Goal: Task Accomplishment & Management: Use online tool/utility

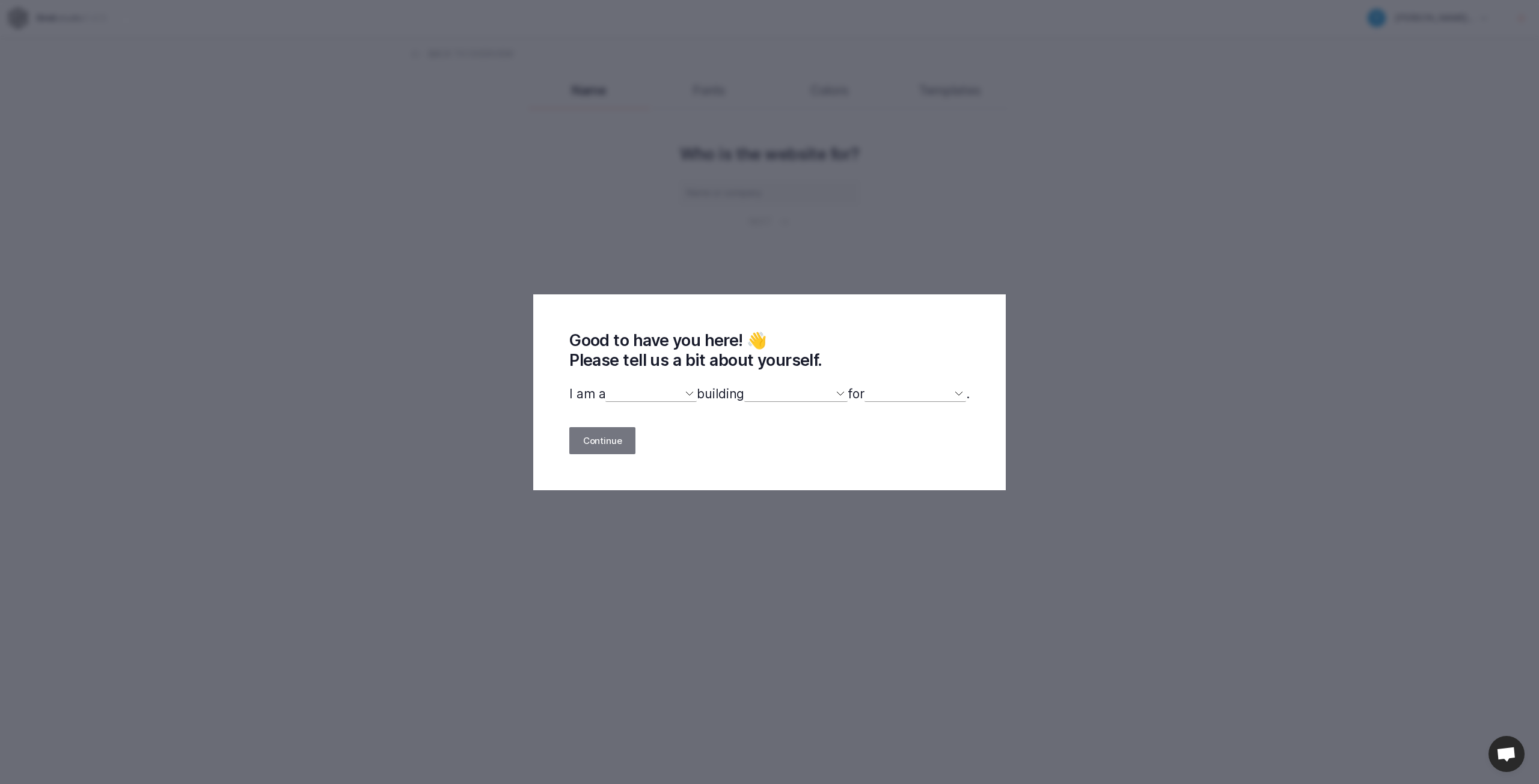
select select
click at [682, 395] on select "designer developer marketer entrepreneur maker person" at bounding box center [651, 394] width 92 height 15
select select "developer"
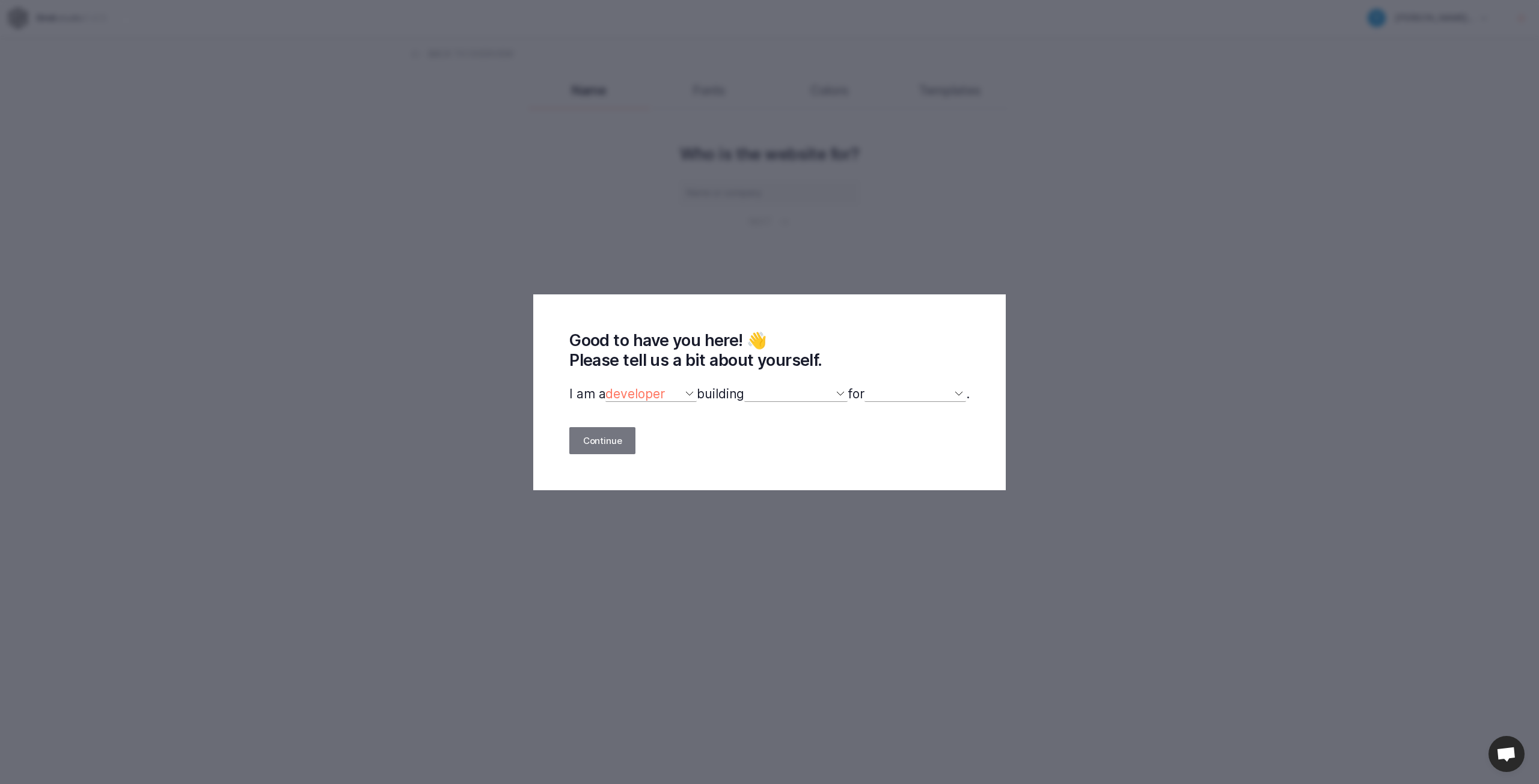
click at [605, 387] on select "designer developer marketer entrepreneur maker person" at bounding box center [651, 394] width 92 height 15
select select
click at [829, 394] on select "a website(s) a portfolio a webshop(s) experiments something else" at bounding box center [796, 394] width 103 height 15
select select "website"
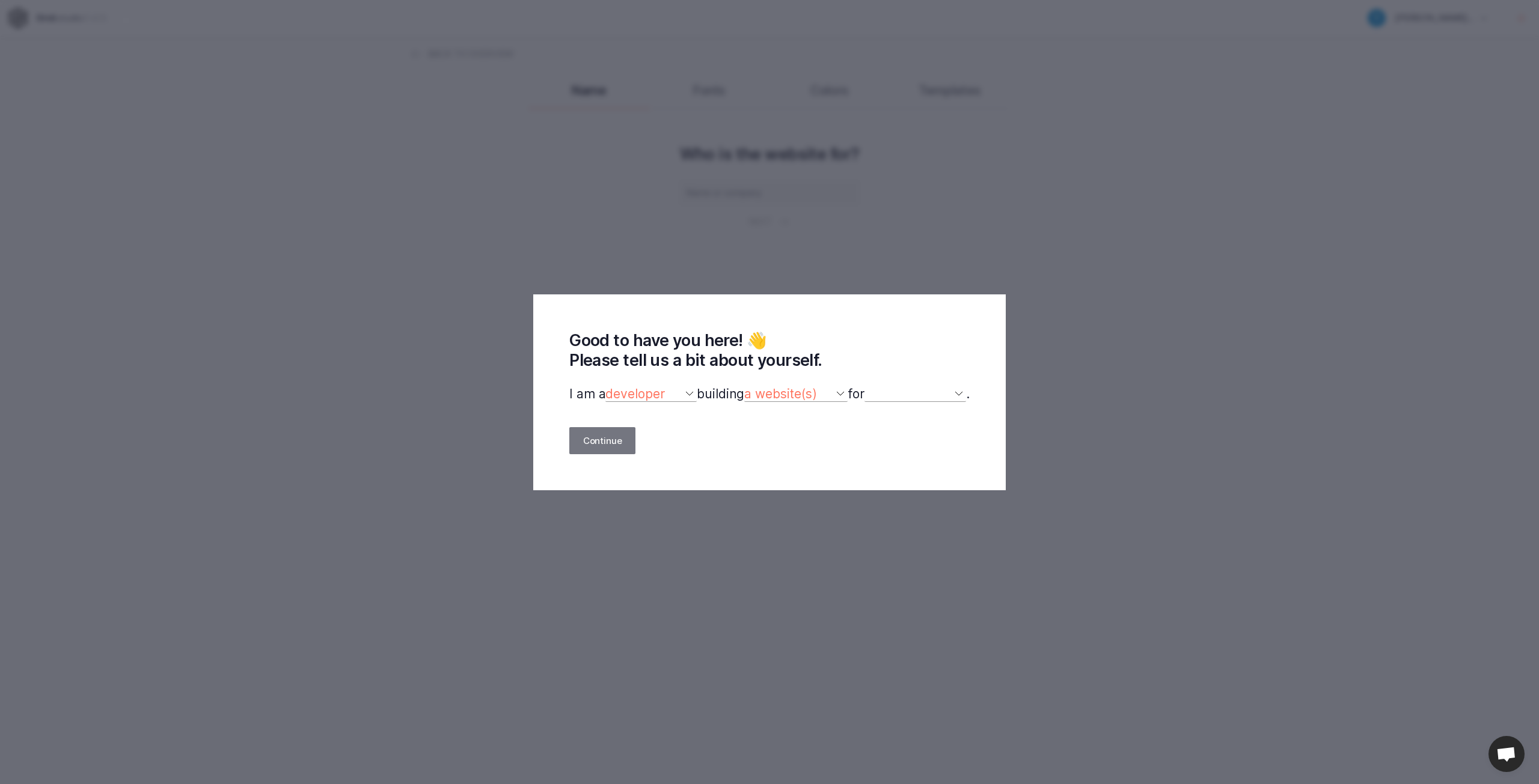
click at [744, 387] on select "a website(s) a portfolio a webshop(s) experiments something else" at bounding box center [796, 394] width 103 height 15
click at [945, 392] on select "myself our company a client a friend clients my dog (other)" at bounding box center [915, 394] width 102 height 15
select select "client"
click at [871, 387] on select "myself our company a client a friend clients my dog (other)" at bounding box center [915, 394] width 102 height 15
click at [585, 443] on button "Continue" at bounding box center [602, 441] width 66 height 27
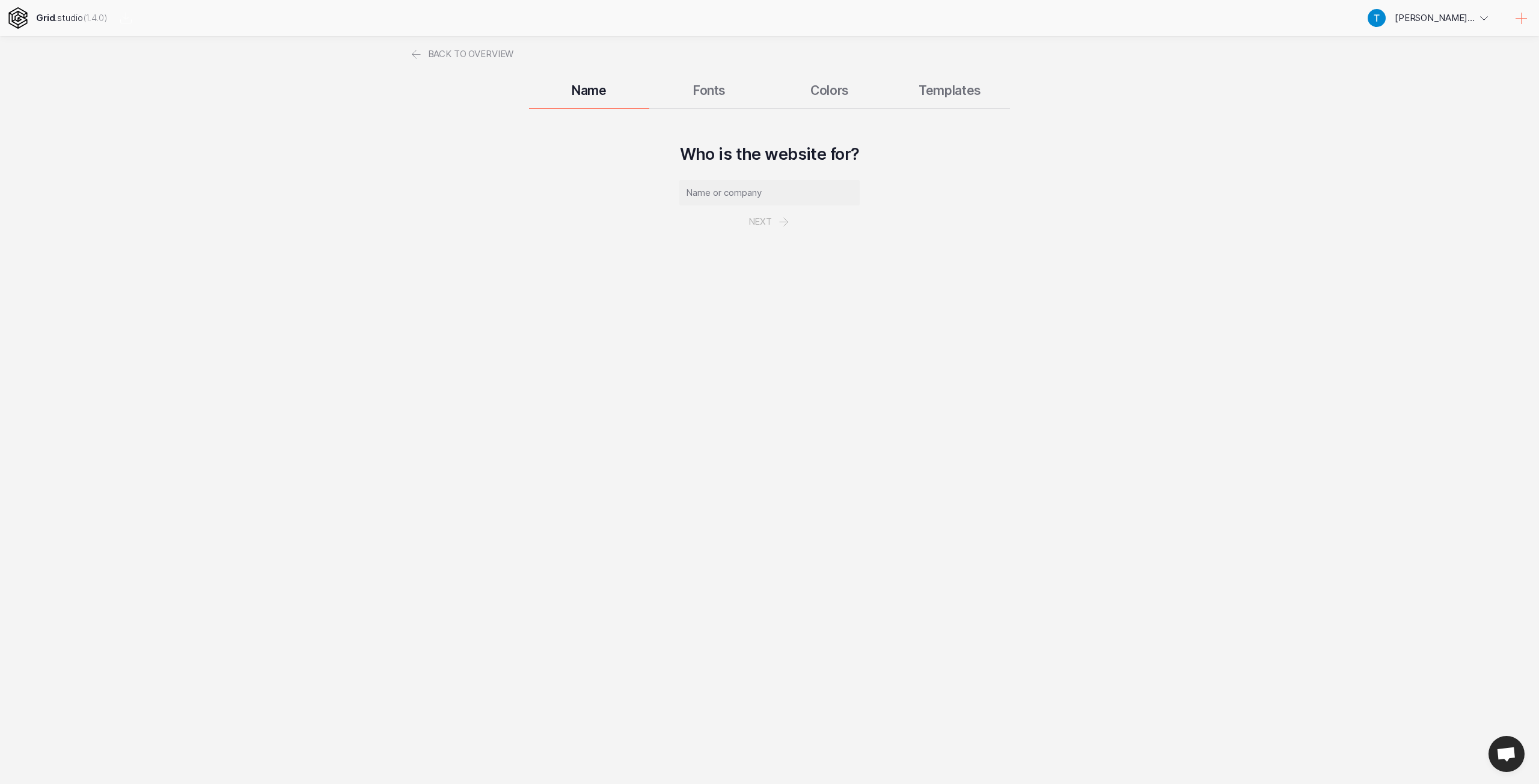
click at [740, 182] on input "text" at bounding box center [770, 193] width 180 height 25
type input "Vệ Tinh Starlink"
click at [761, 222] on button "Next" at bounding box center [770, 222] width 70 height 32
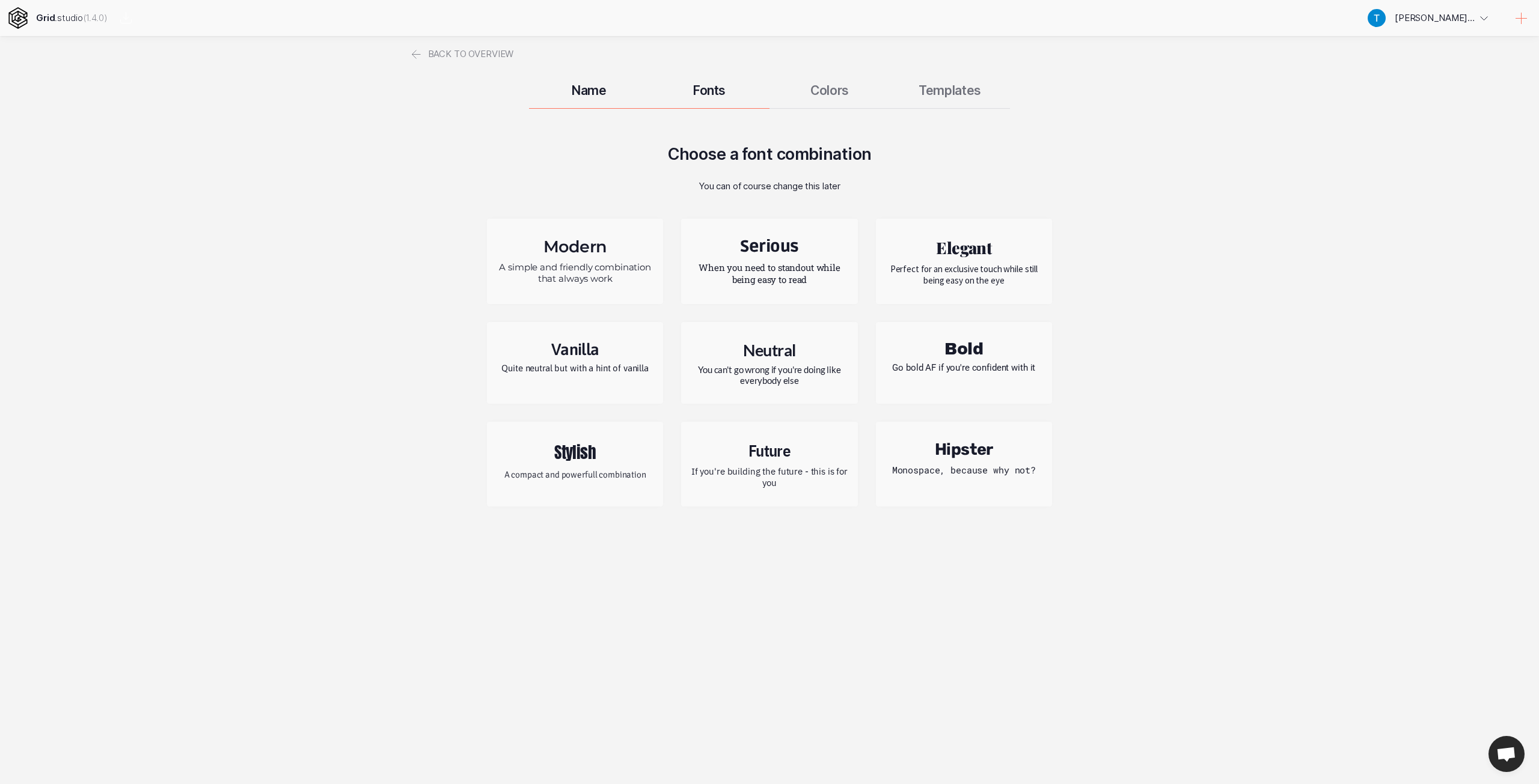
click at [971, 253] on h2 "Elegant" at bounding box center [963, 247] width 158 height 22
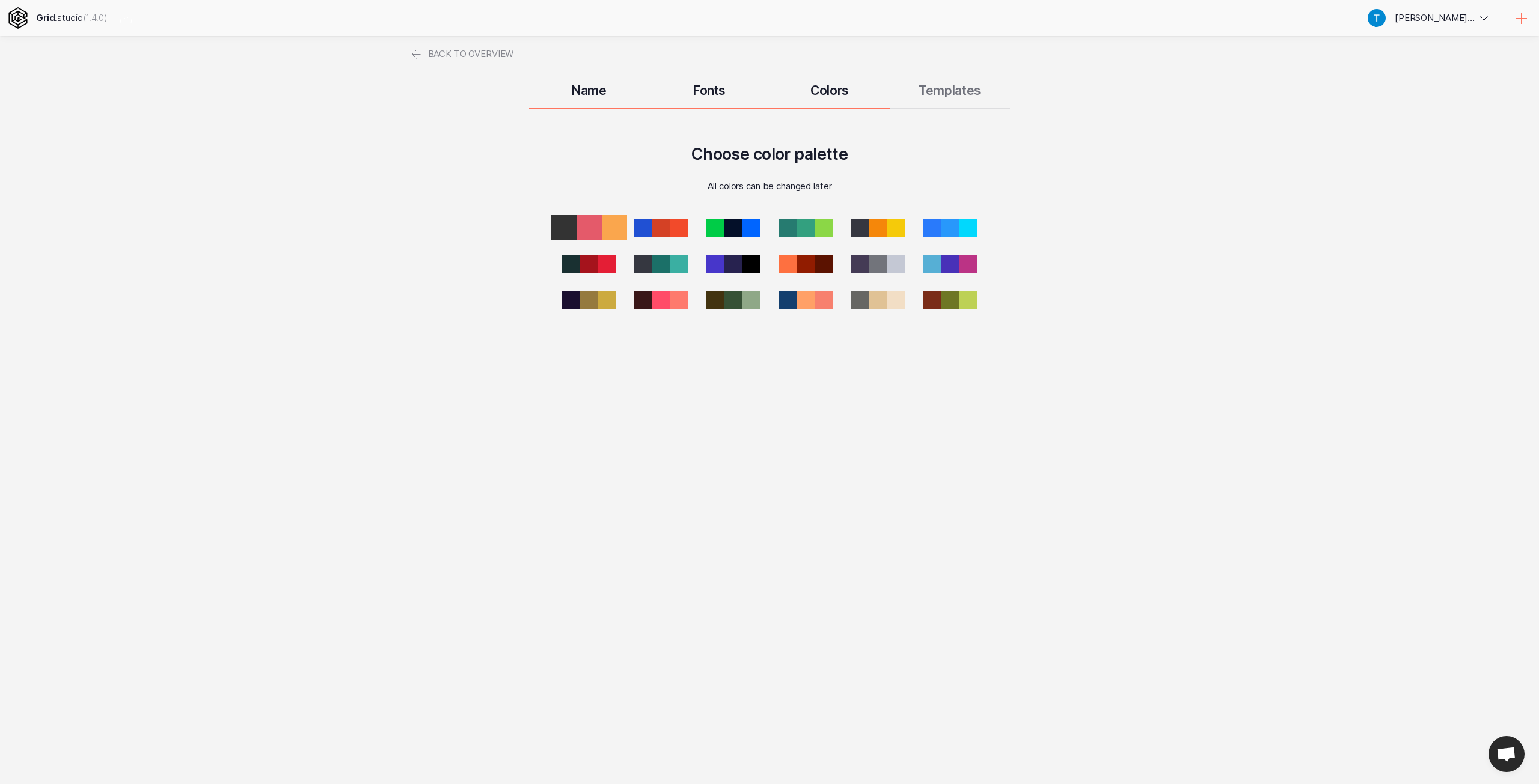
click at [569, 234] on div at bounding box center [563, 227] width 25 height 25
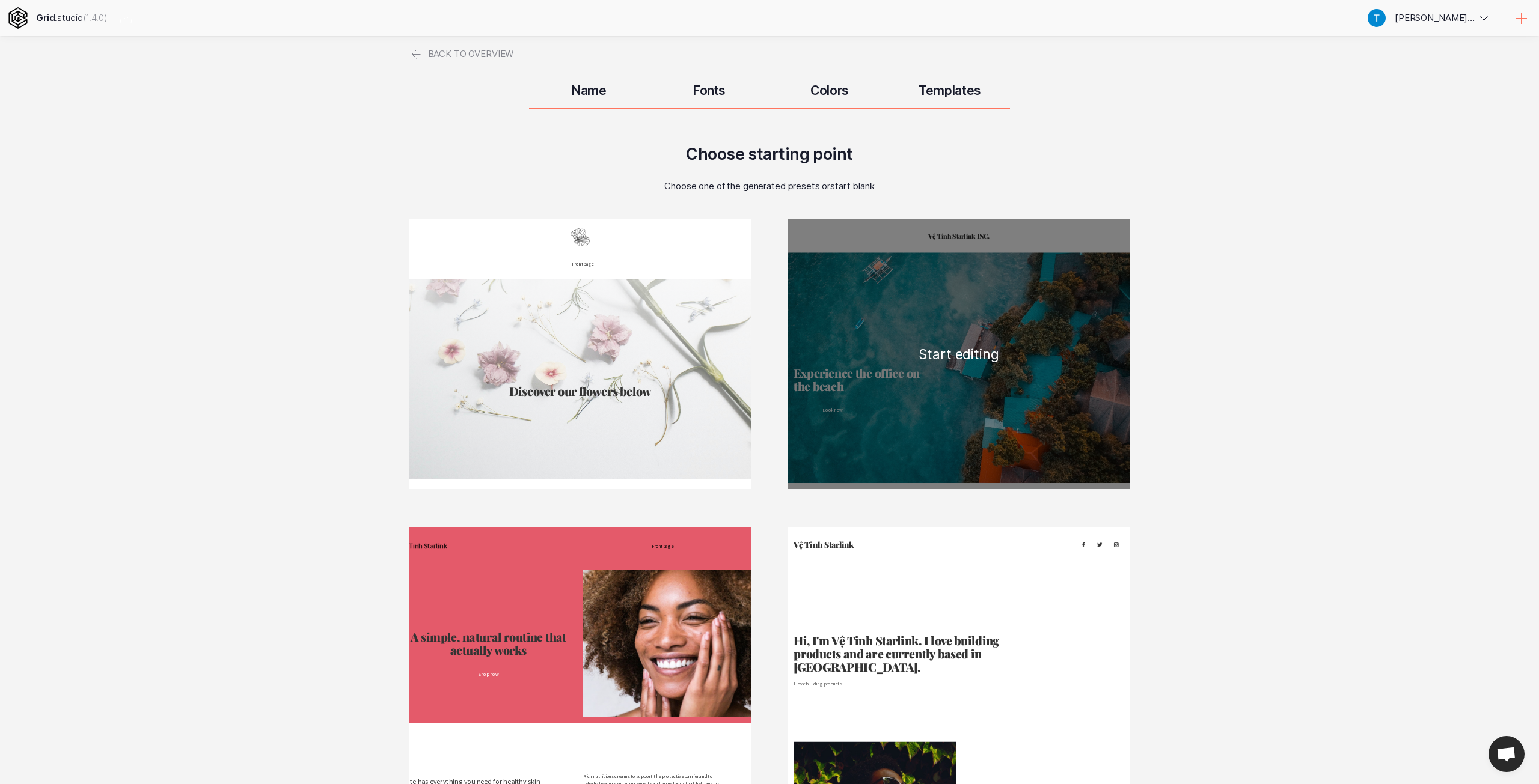
click at [1005, 401] on div "Vệ Tinh Starlink INC. Experience the office on the beach Book now Boat access P…" at bounding box center [959, 354] width 343 height 271
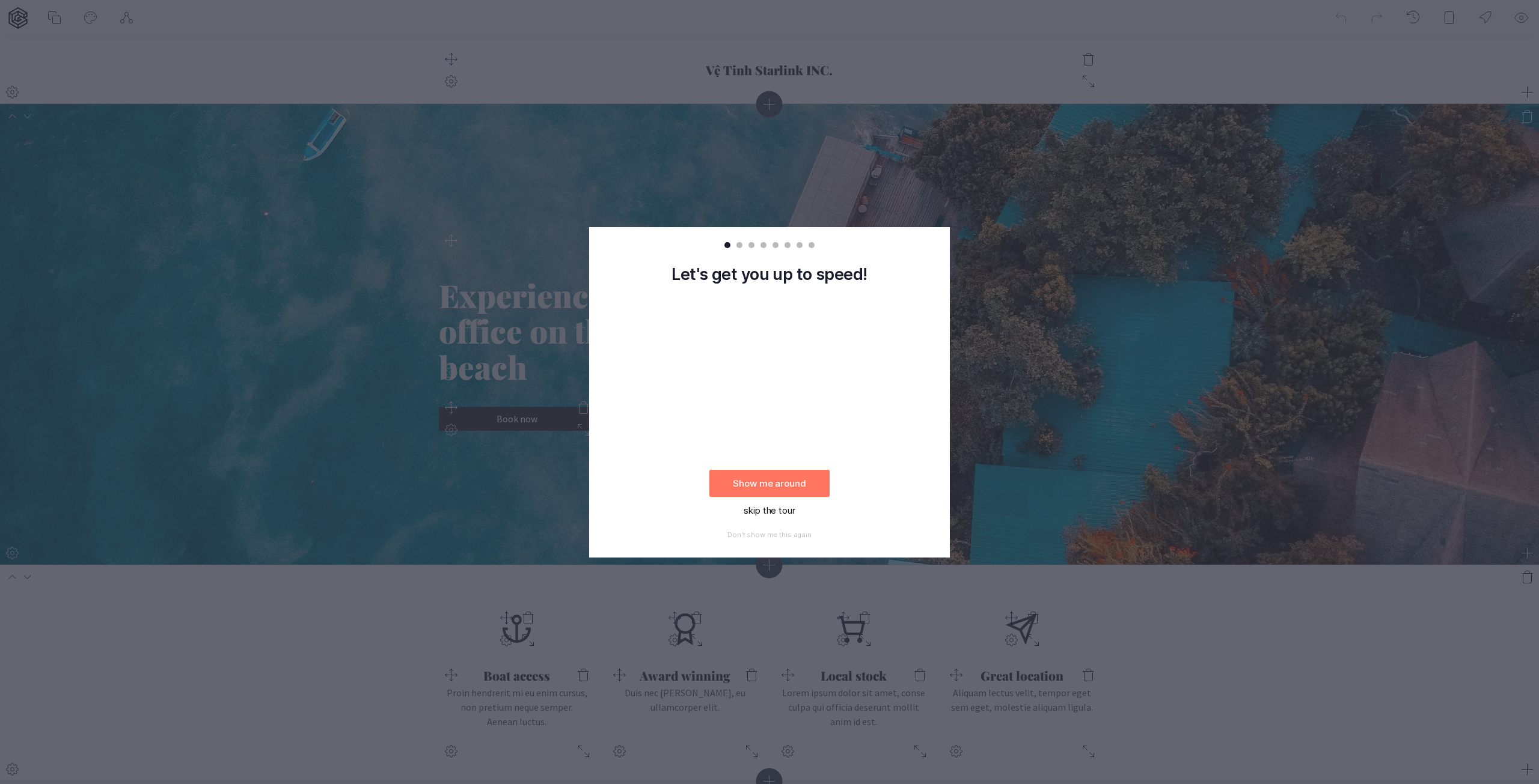
click at [762, 510] on button "skip the tour" at bounding box center [770, 510] width 121 height 27
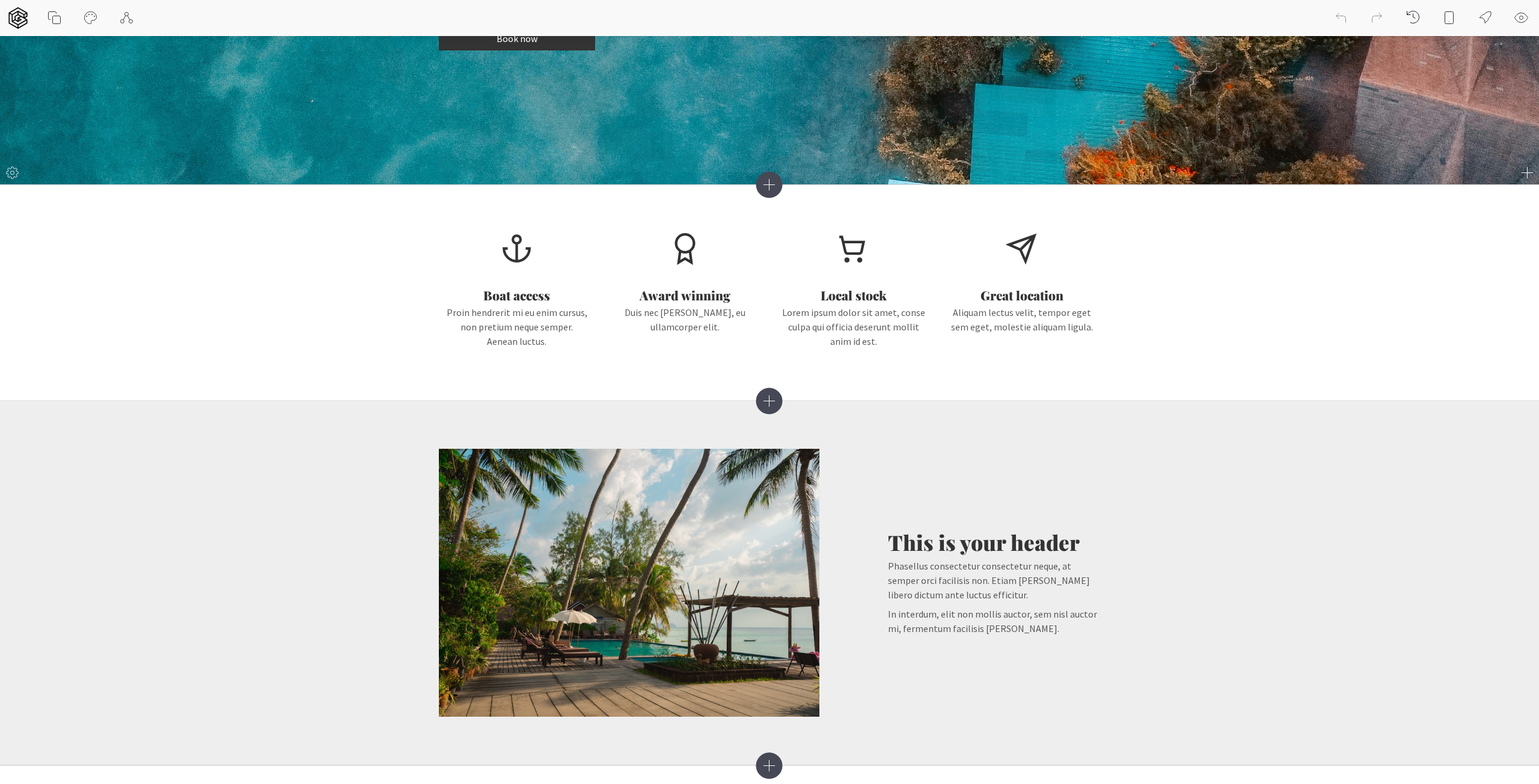
scroll to position [245, 0]
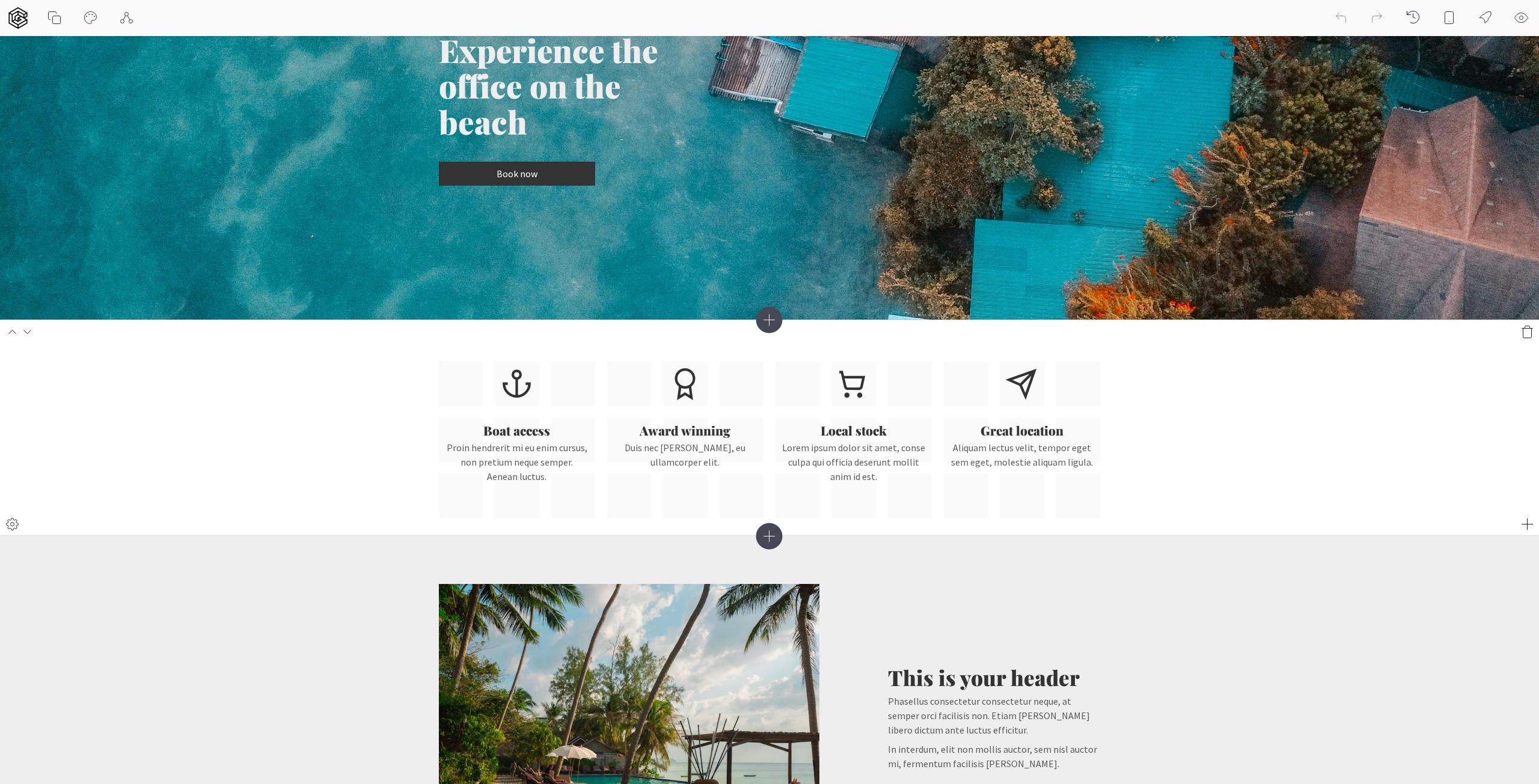
click at [1049, 321] on section "Boat access Proin hendrerit mi eu enim cursus, non pretium neque semper. Aenean…" at bounding box center [770, 428] width 1539 height 216
click at [793, 302] on div "Experience the office on the beach Book now" at bounding box center [770, 89] width 661 height 437
drag, startPoint x: 784, startPoint y: 311, endPoint x: 779, endPoint y: 319, distance: 9.4
click at [779, 319] on article "Experience the office on the beach Book now Boat access Proin hendrerit mi eu e…" at bounding box center [770, 708] width 1539 height 1699
